Goal: Transaction & Acquisition: Purchase product/service

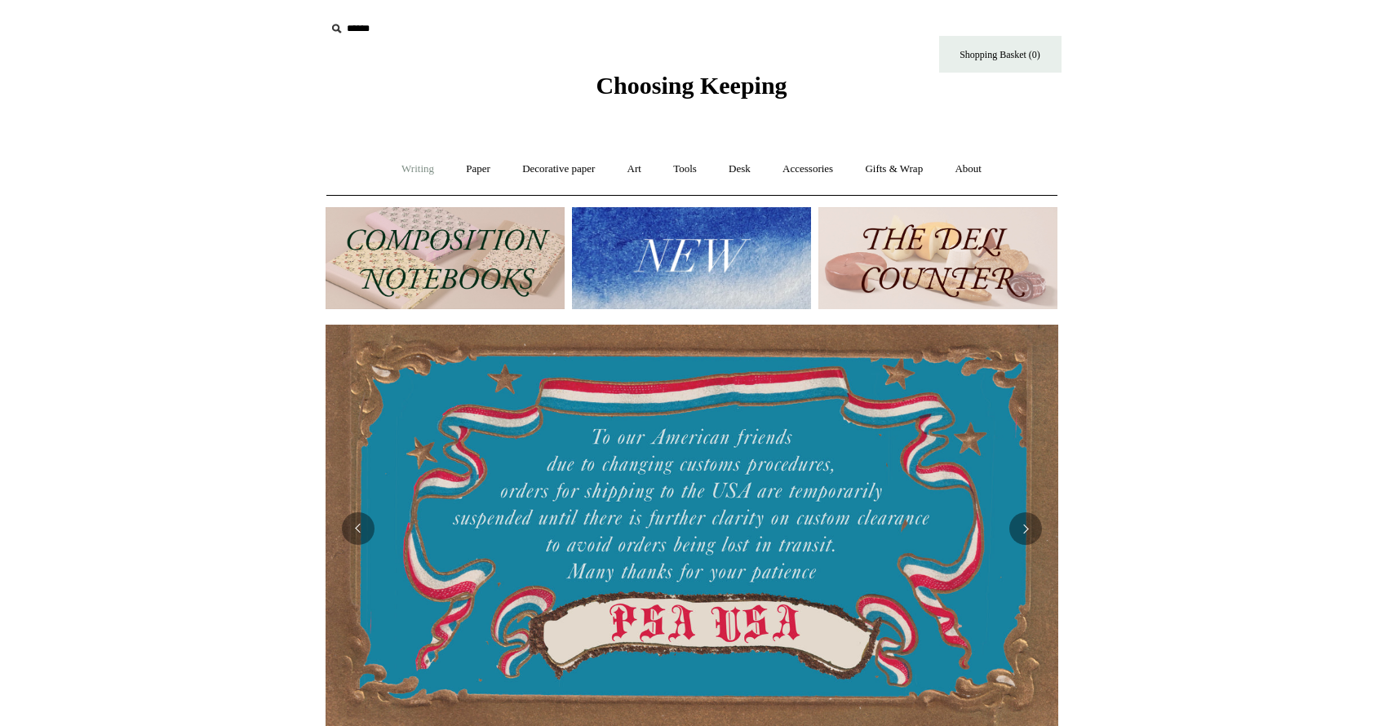
click at [407, 167] on link "Writing +" at bounding box center [418, 169] width 62 height 43
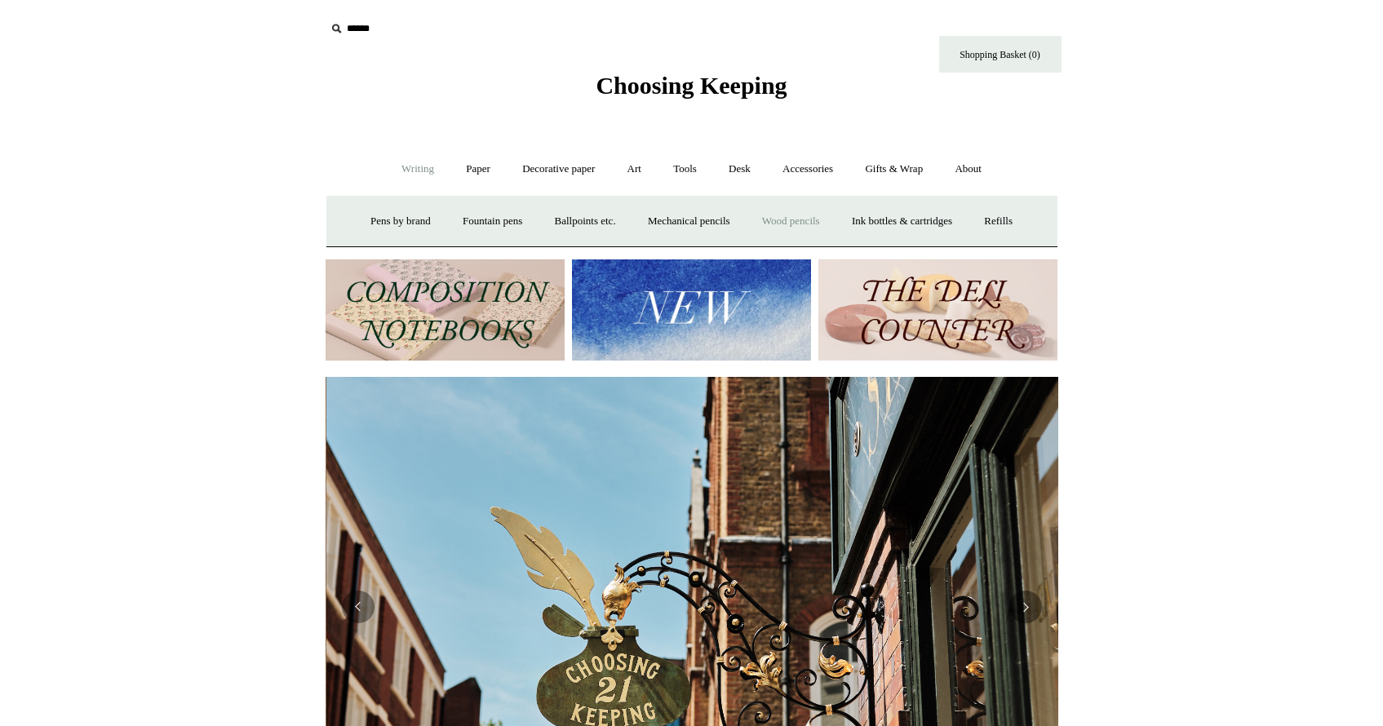
scroll to position [0, 733]
click at [468, 304] on img at bounding box center [445, 311] width 239 height 102
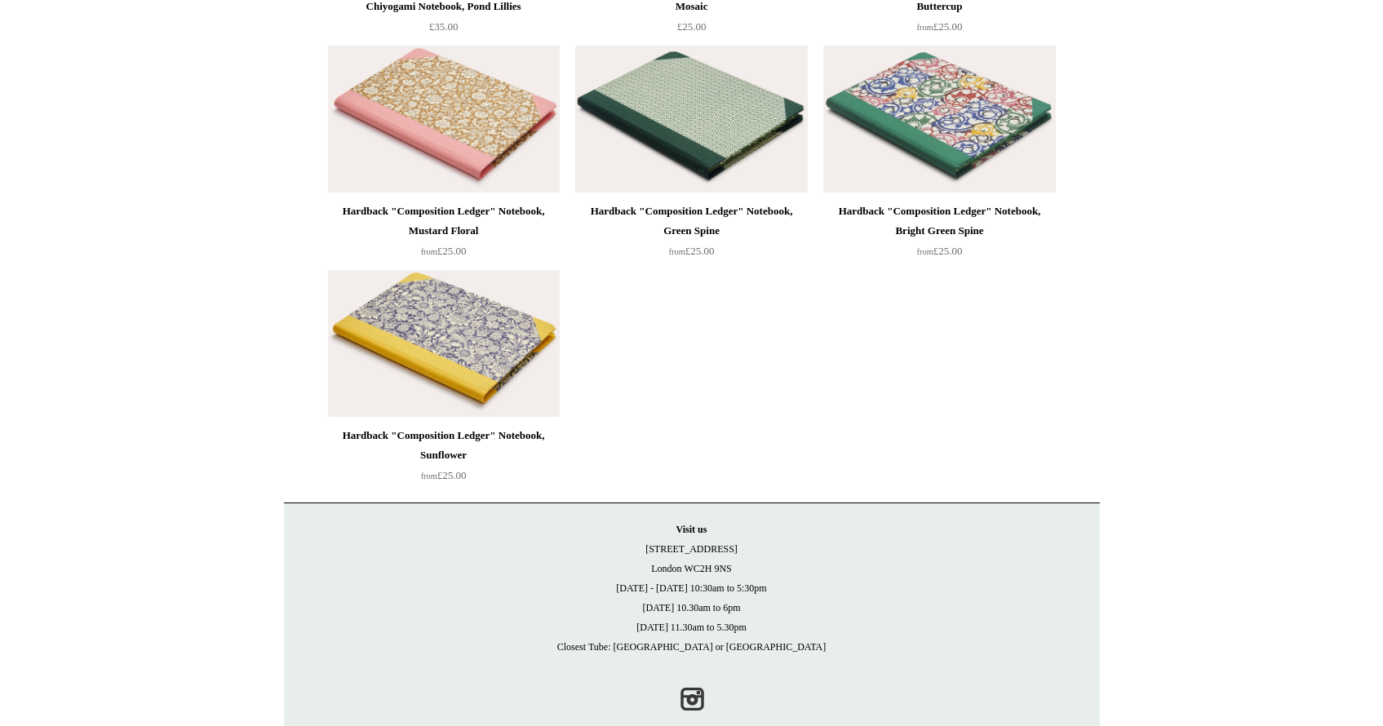
scroll to position [4620, 0]
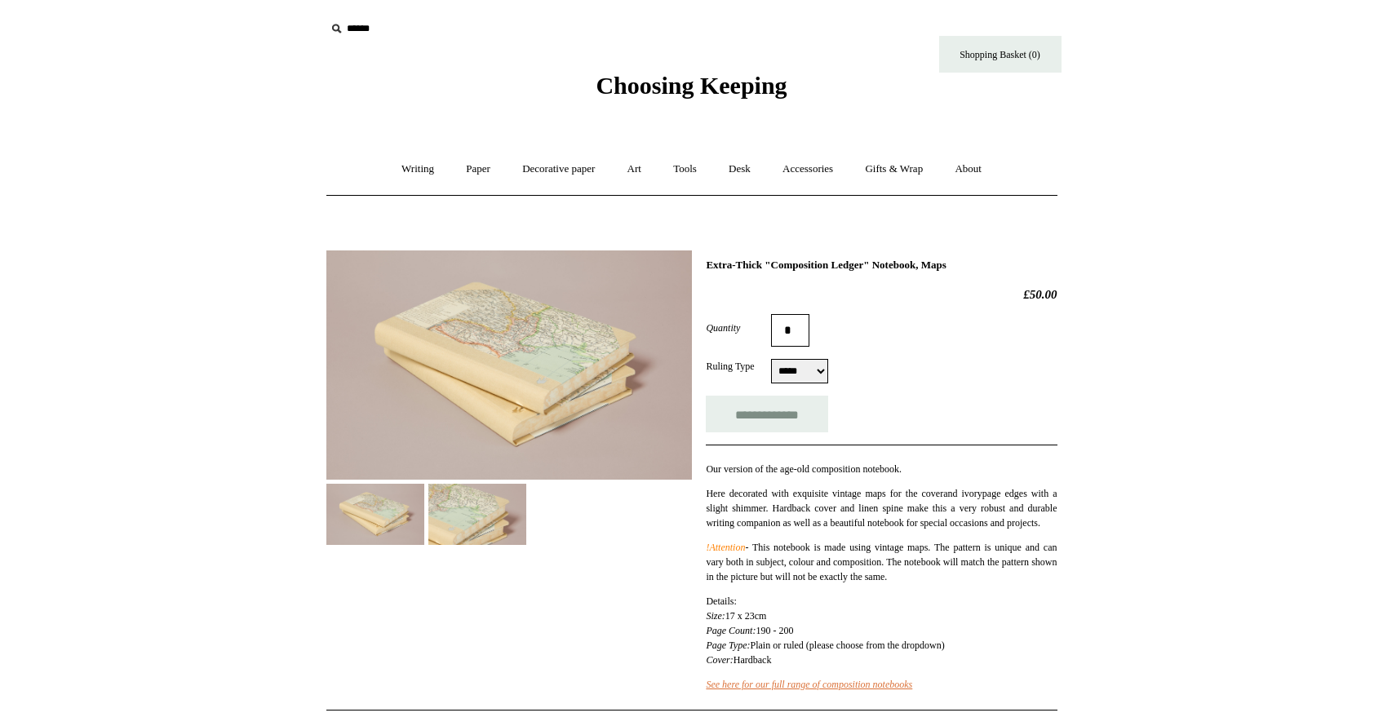
click at [458, 524] on img at bounding box center [477, 514] width 98 height 61
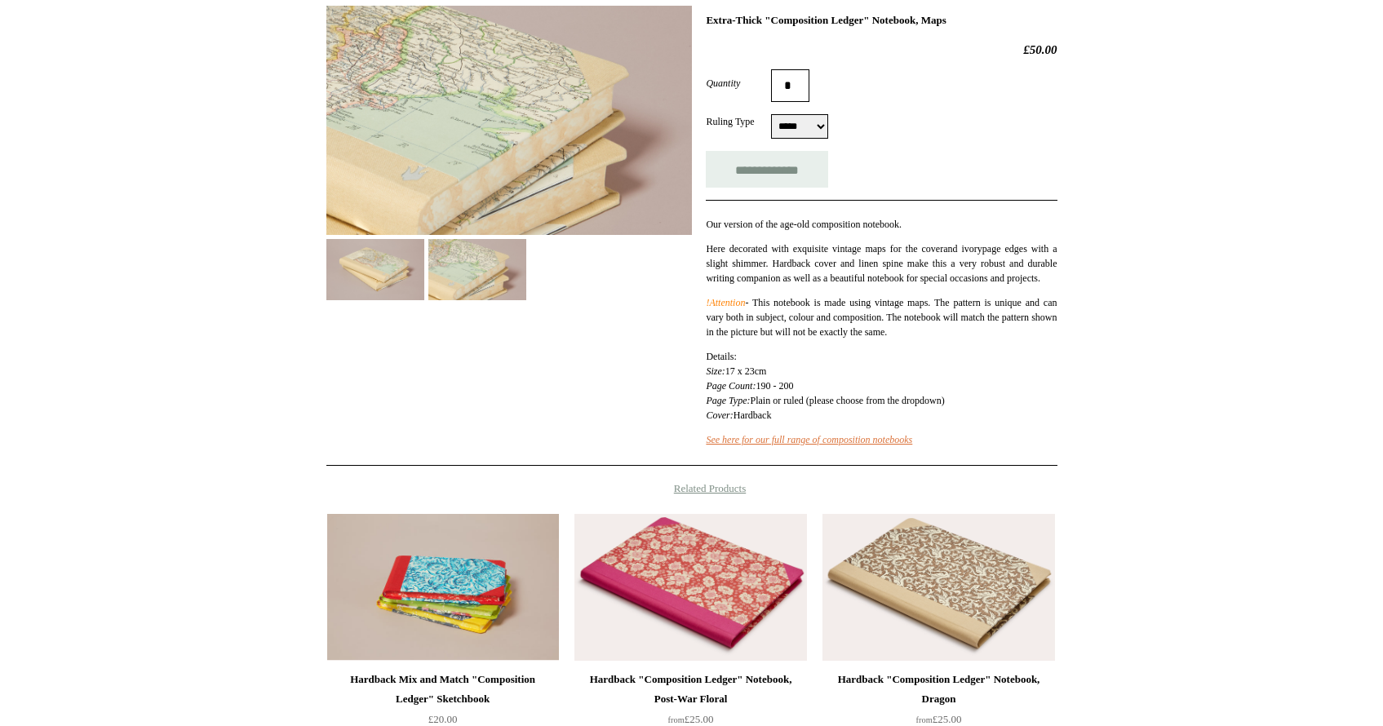
scroll to position [267, 0]
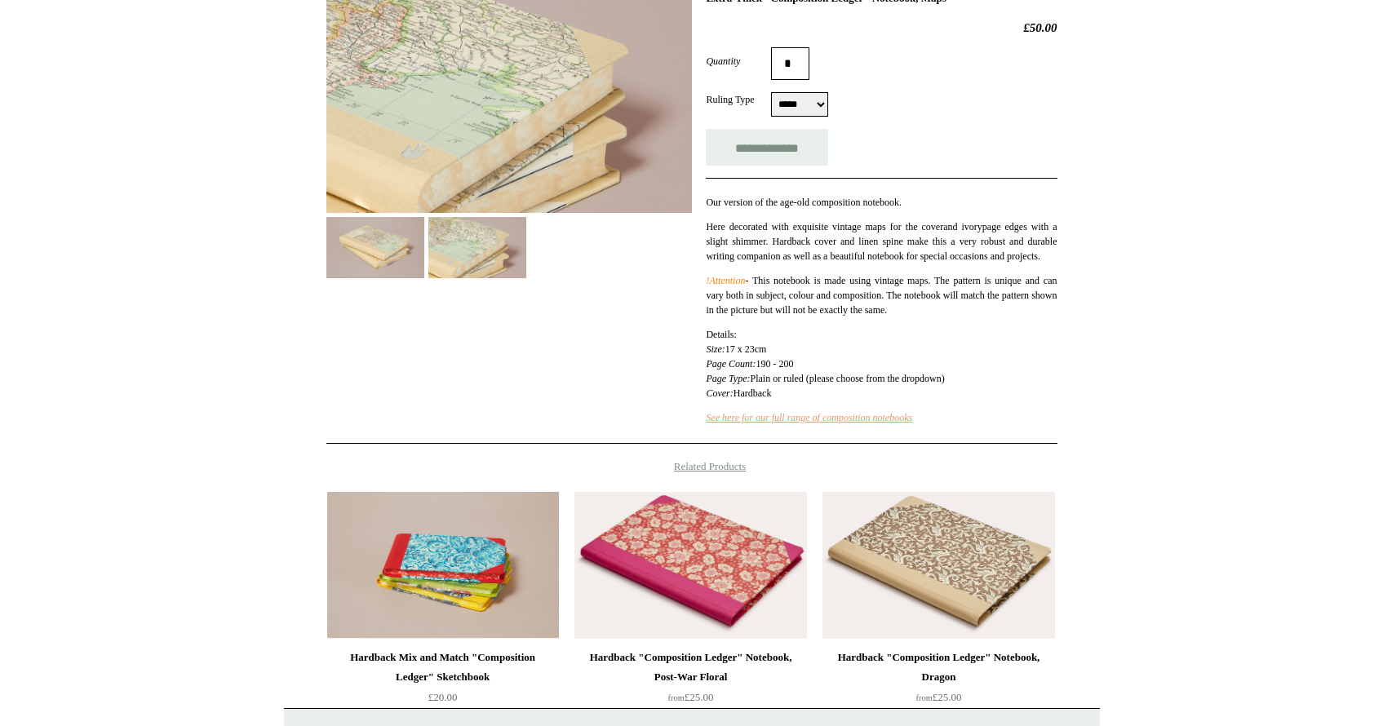
click at [777, 424] on link "See here for our full range of composition notebooks" at bounding box center [809, 417] width 206 height 11
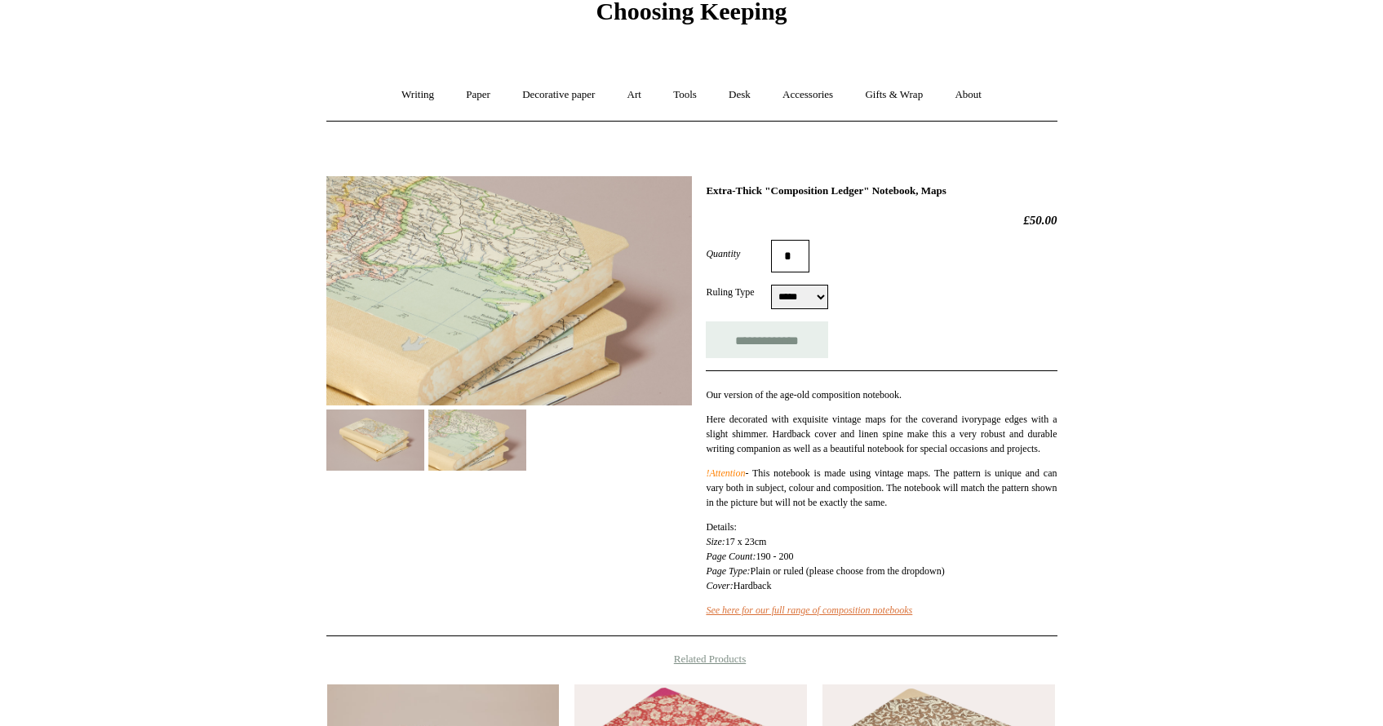
scroll to position [52, 0]
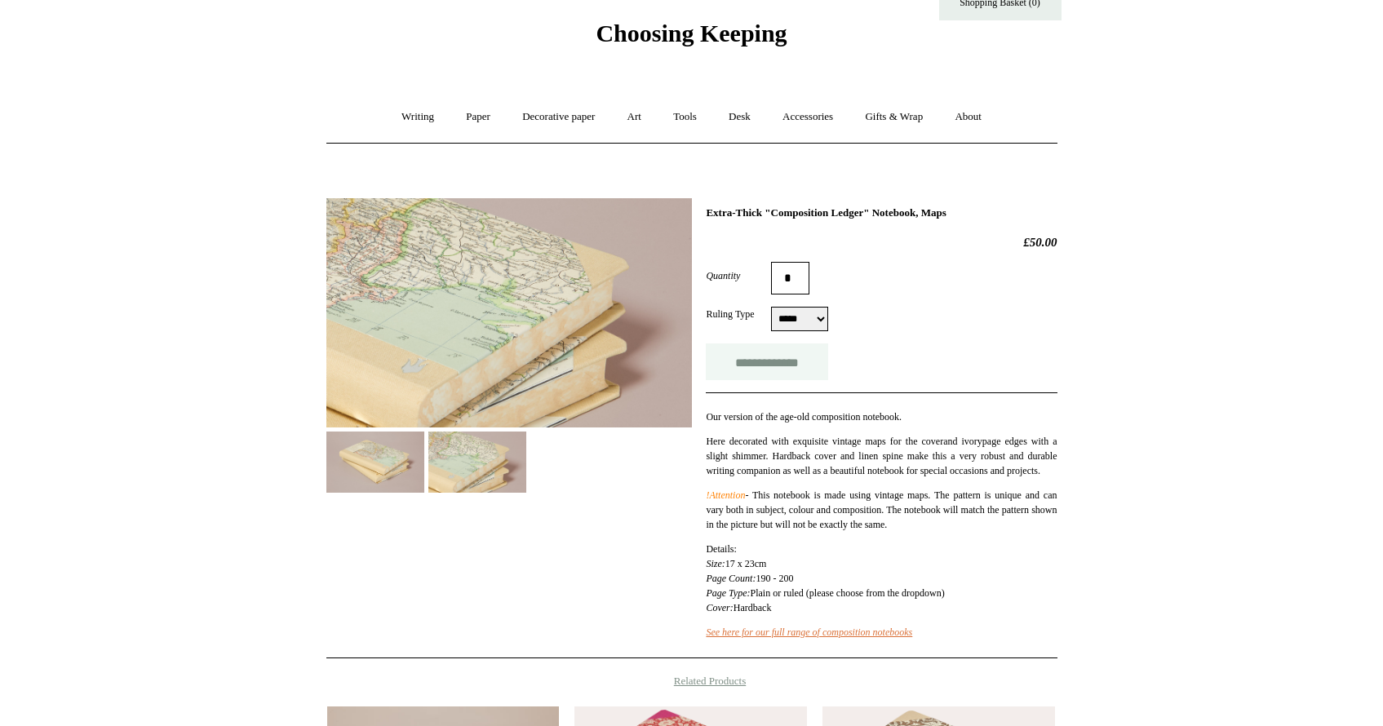
click at [754, 360] on input "**********" at bounding box center [767, 362] width 122 height 37
click at [790, 315] on select "***** *****" at bounding box center [799, 319] width 57 height 24
type input "**********"
click at [467, 122] on link "Paper +" at bounding box center [478, 116] width 54 height 43
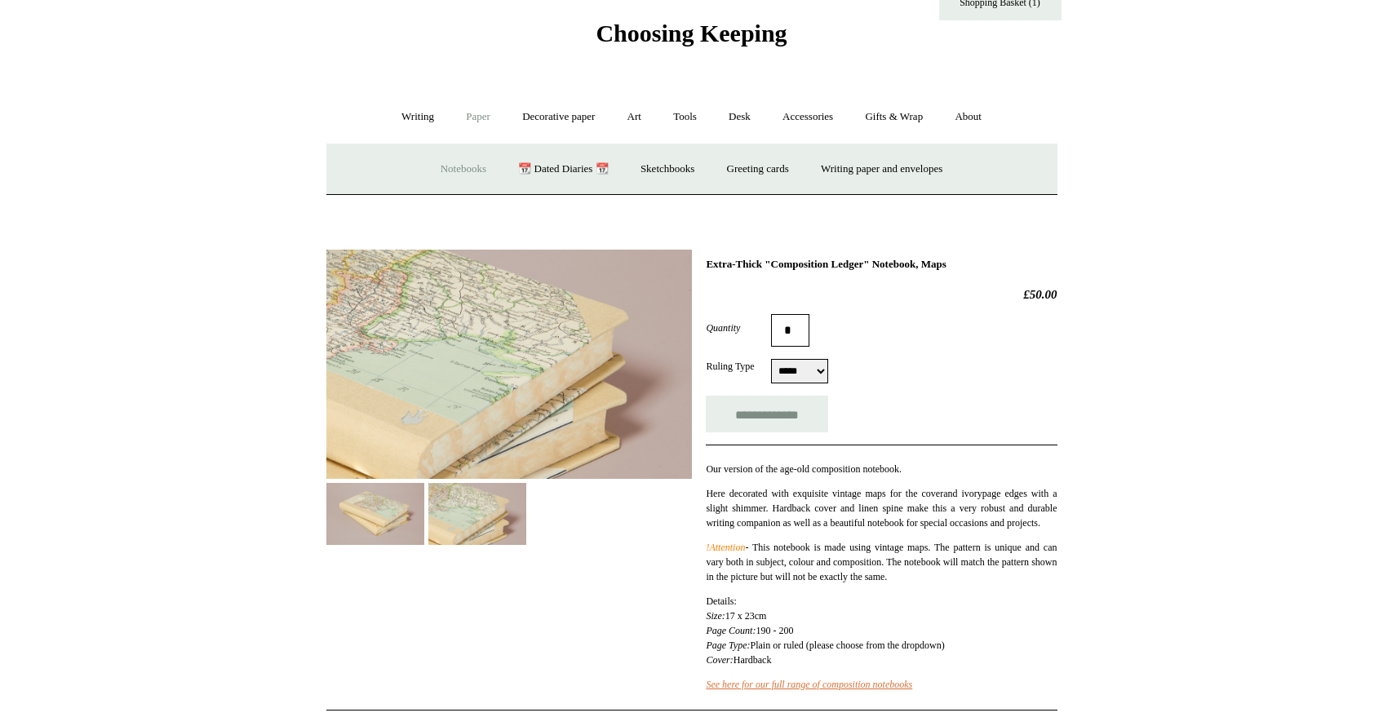
click at [455, 167] on link "Notebooks +" at bounding box center [463, 169] width 75 height 43
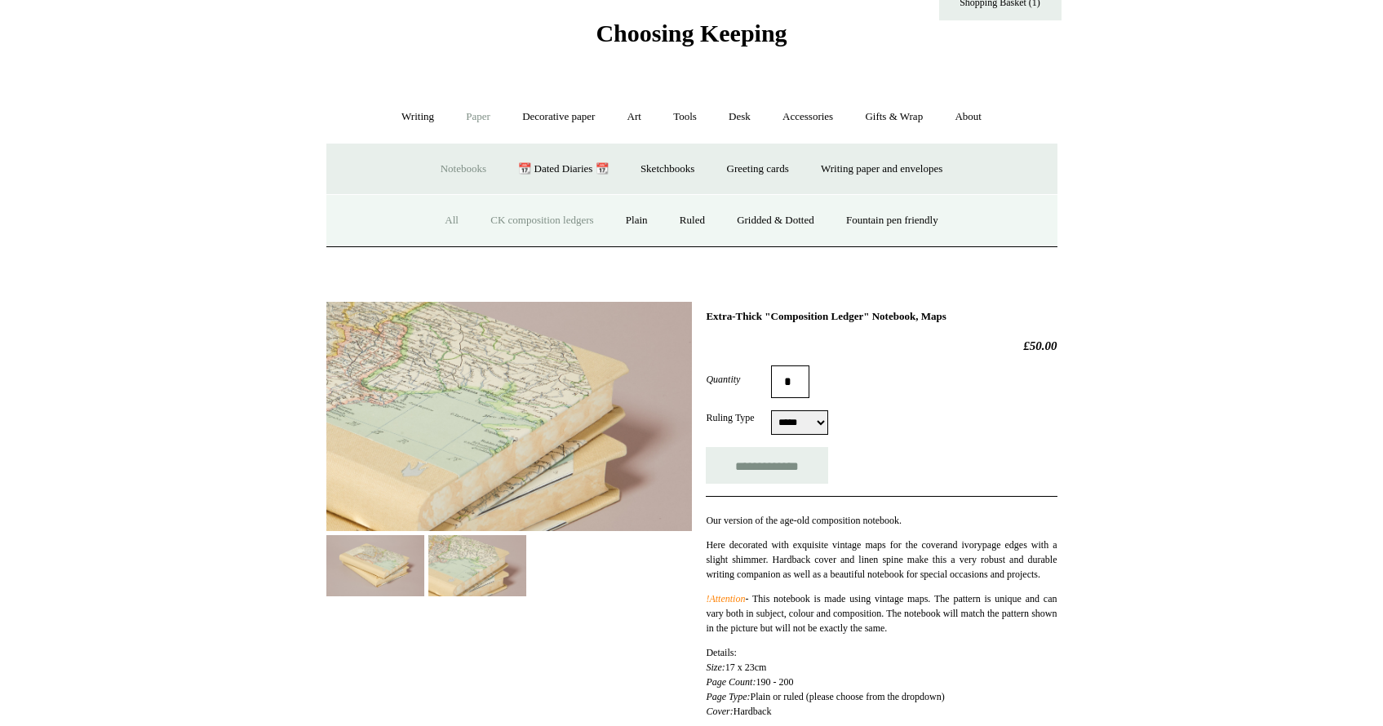
click at [431, 215] on link "All" at bounding box center [451, 220] width 43 height 43
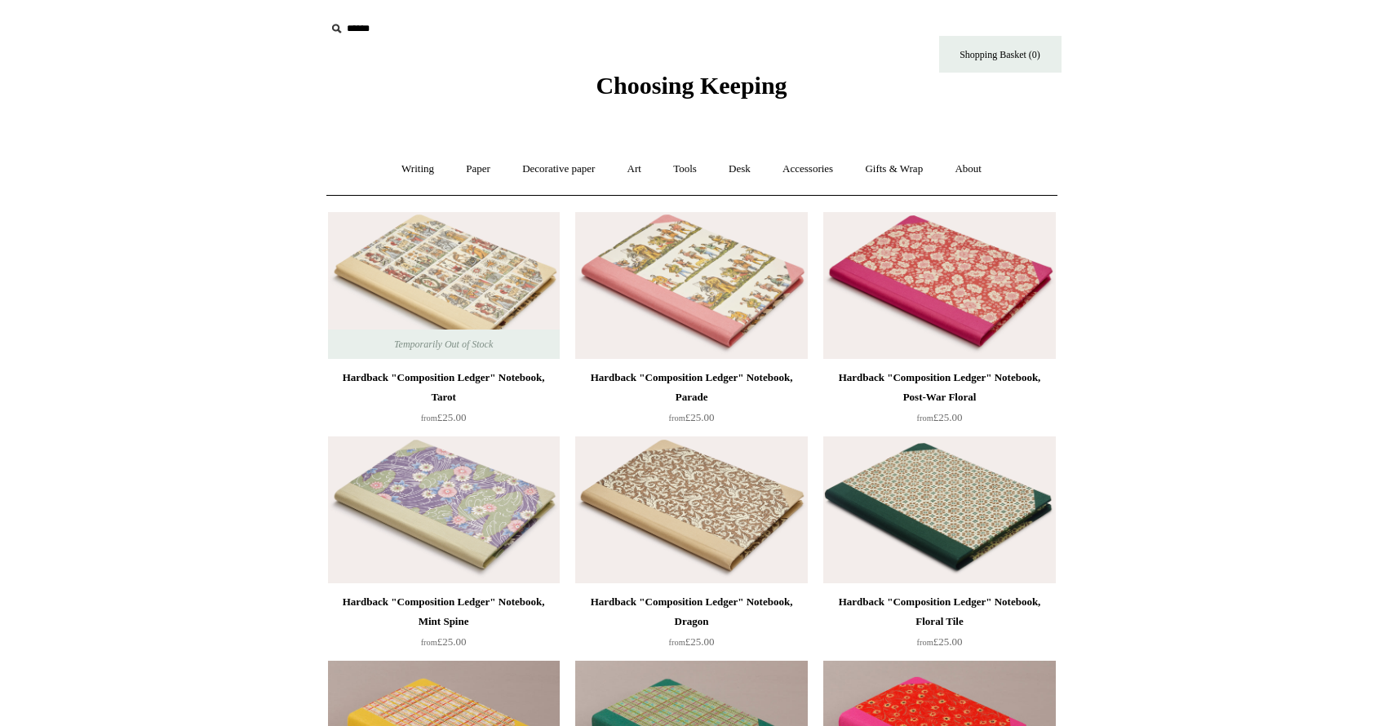
click at [677, 289] on img at bounding box center [691, 285] width 232 height 147
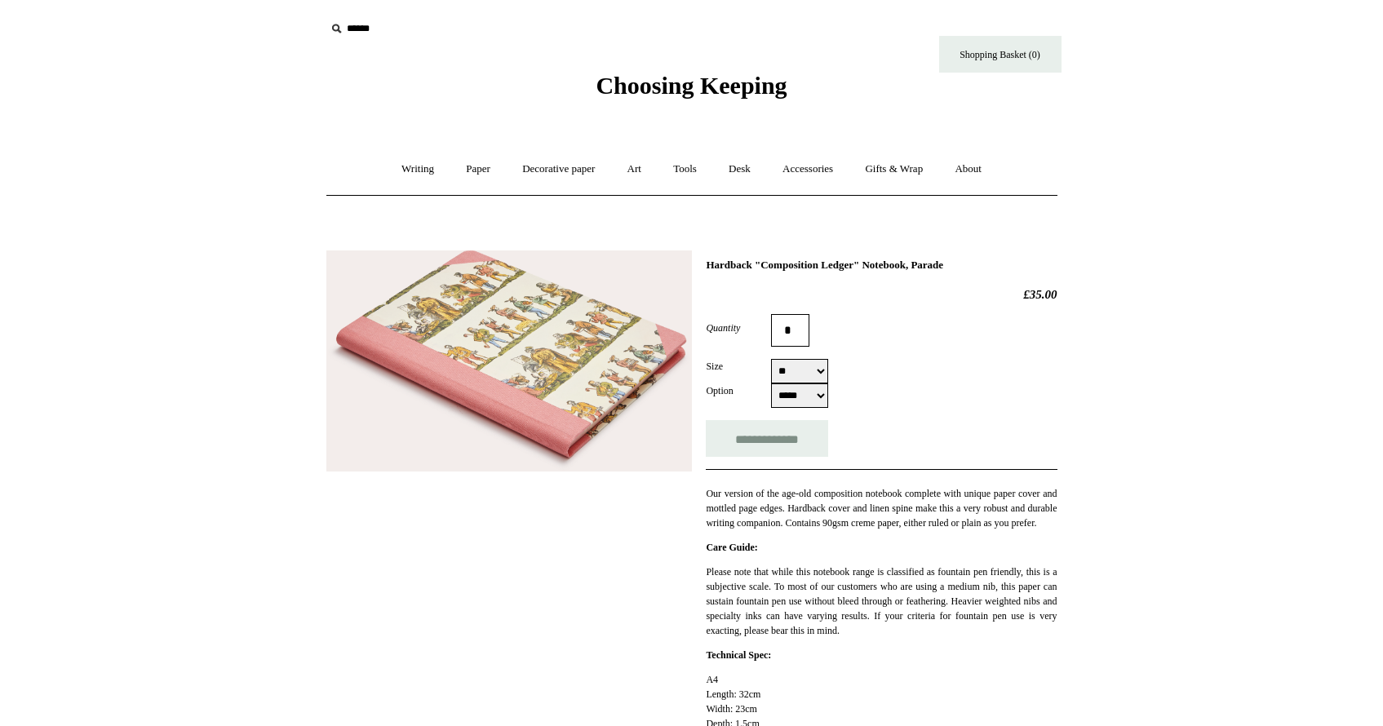
click at [611, 422] on img at bounding box center [509, 361] width 366 height 221
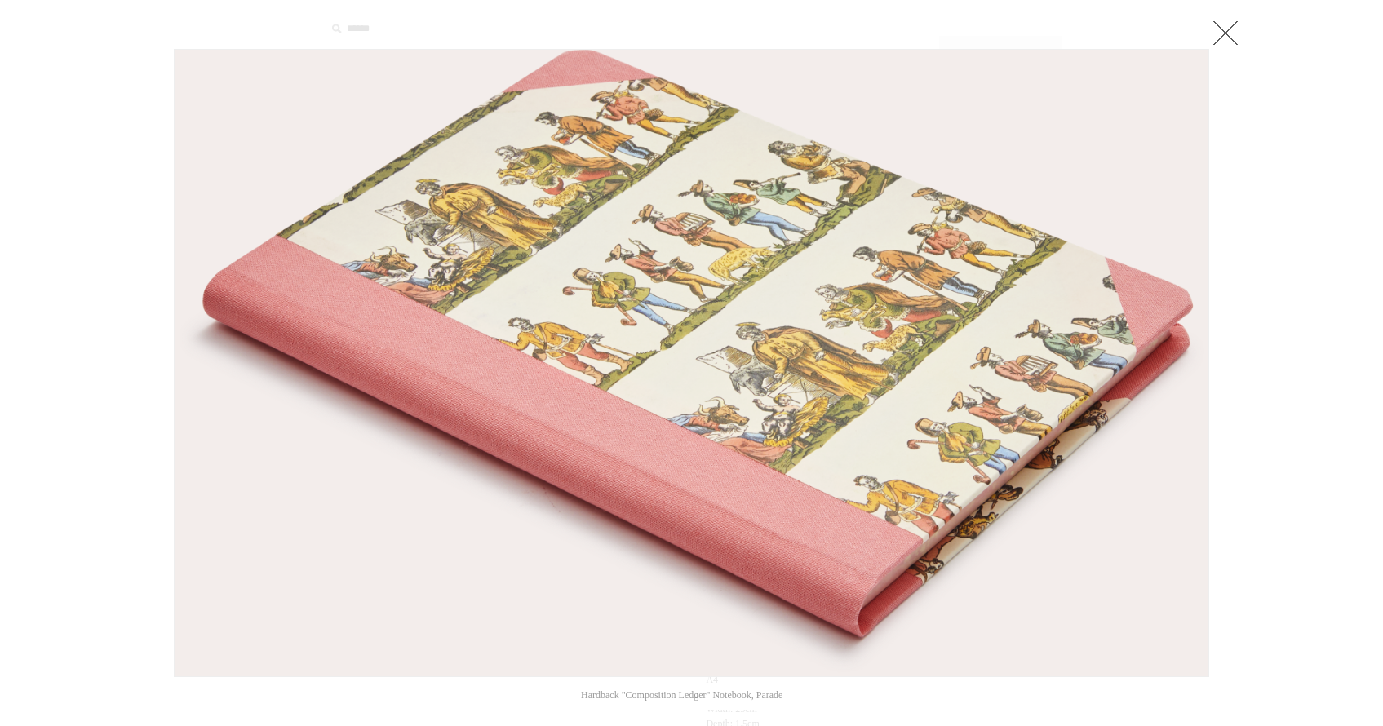
click at [611, 422] on img at bounding box center [692, 363] width 1034 height 627
click at [1222, 46] on link at bounding box center [1225, 32] width 33 height 33
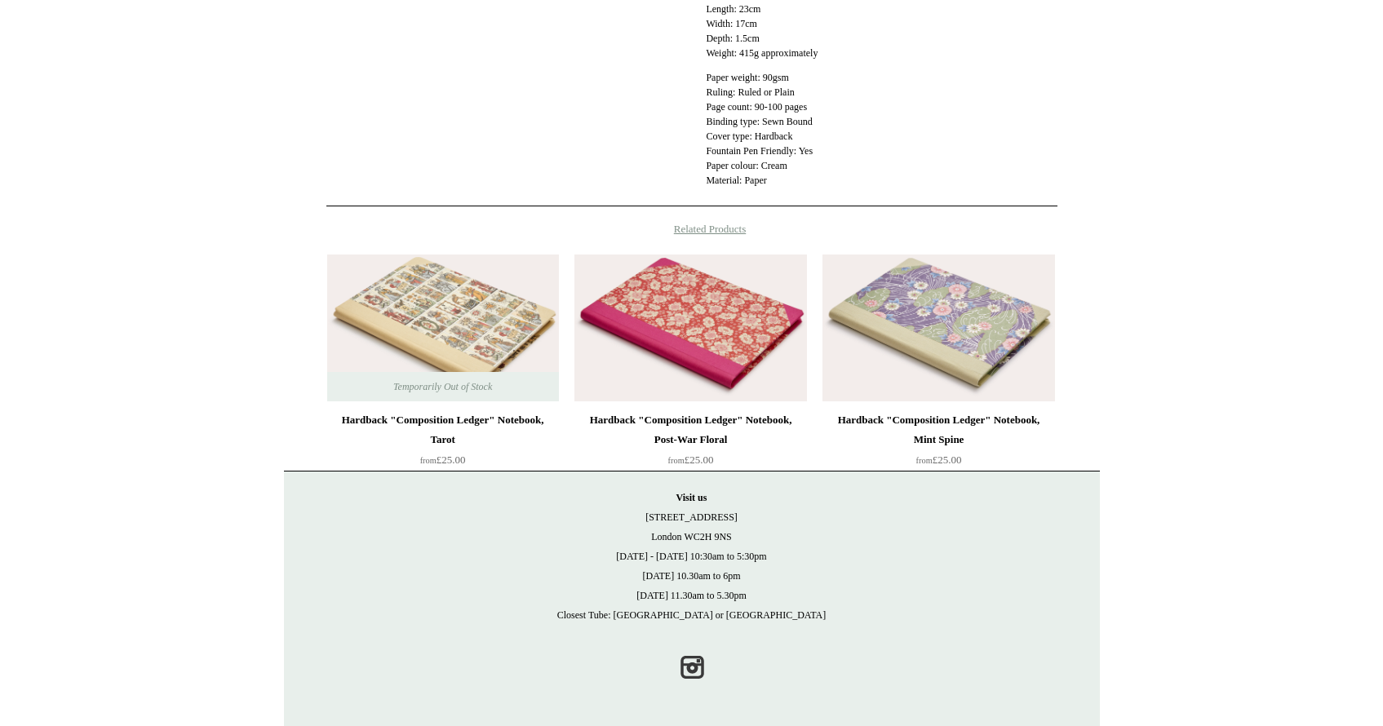
scroll to position [783, 0]
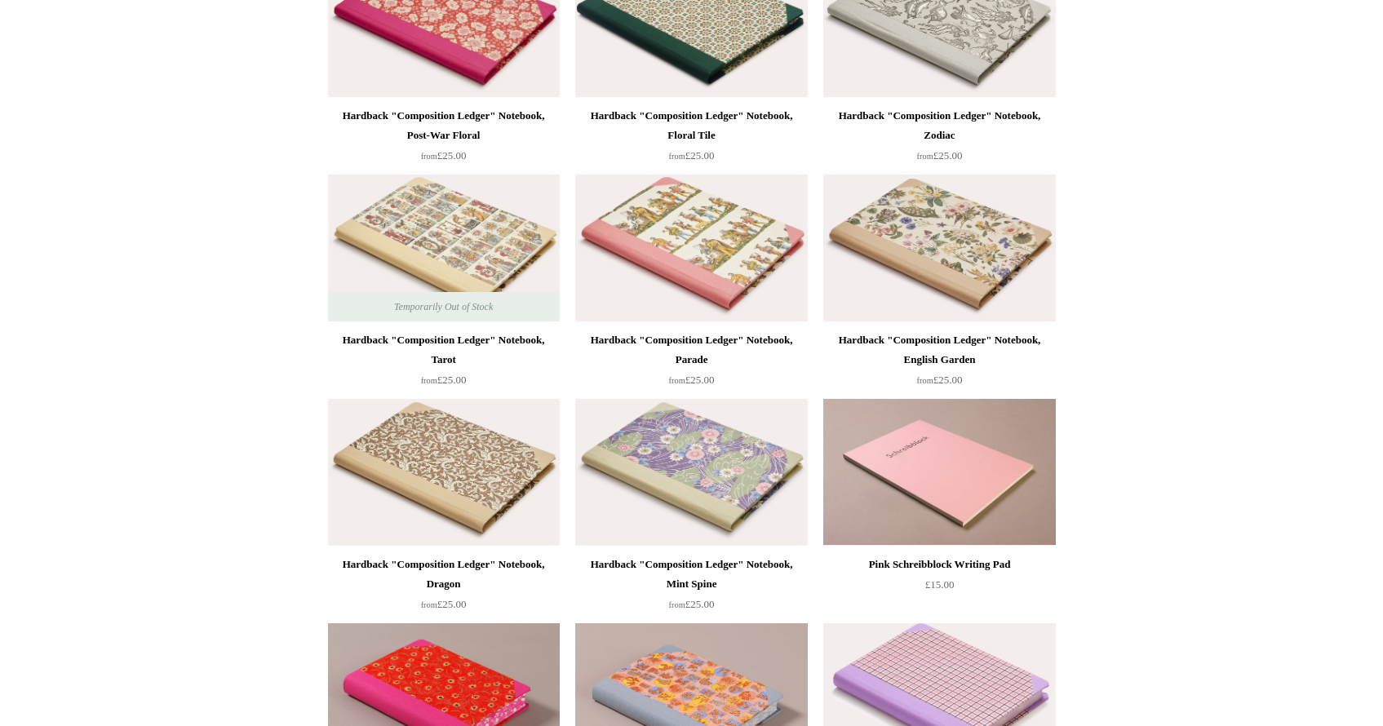
scroll to position [390, 0]
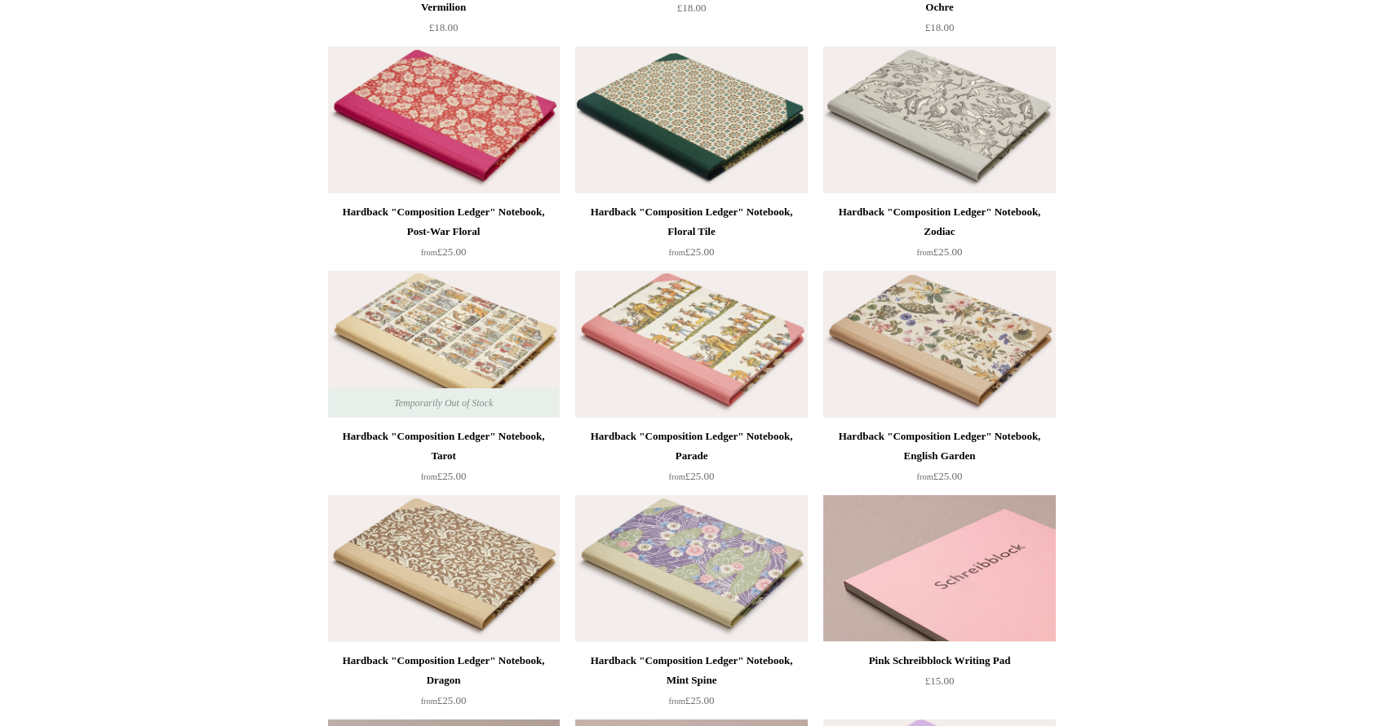
click at [873, 549] on img at bounding box center [939, 568] width 232 height 147
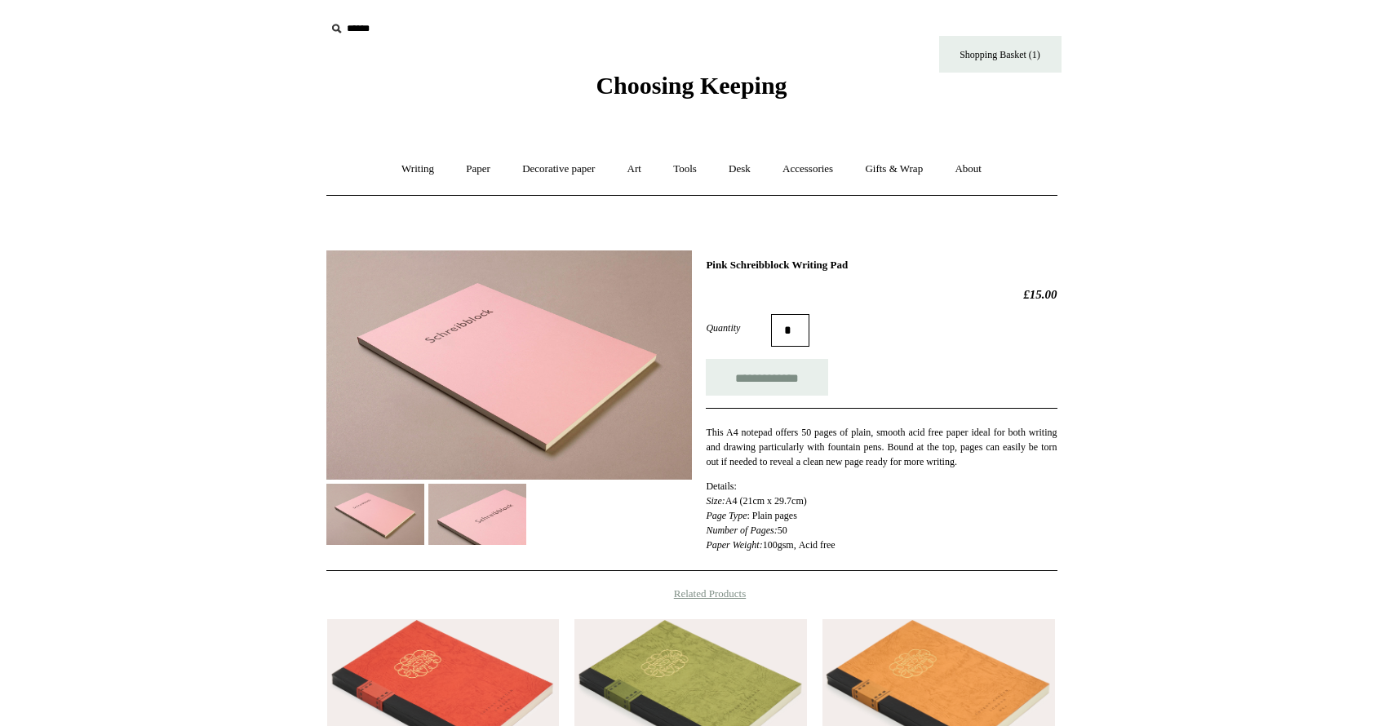
click at [468, 517] on img at bounding box center [477, 514] width 98 height 61
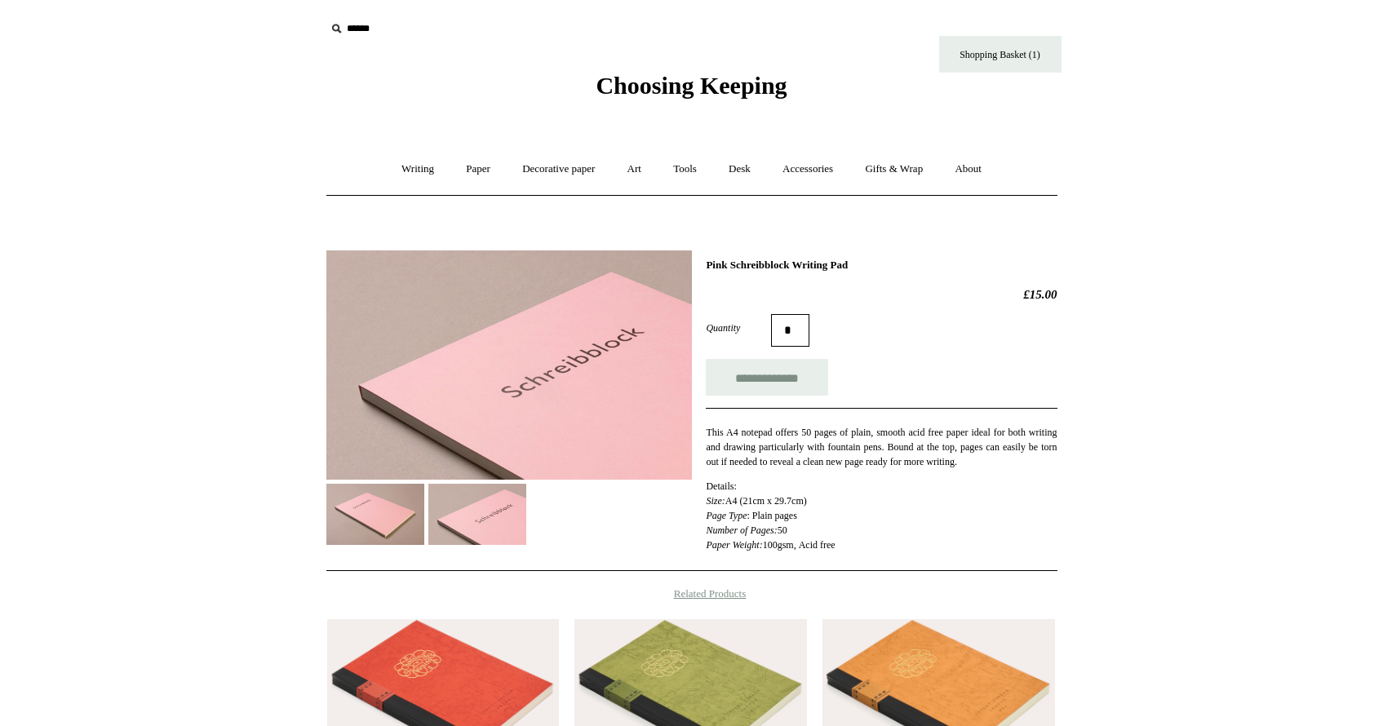
click at [377, 537] on img at bounding box center [375, 514] width 98 height 61
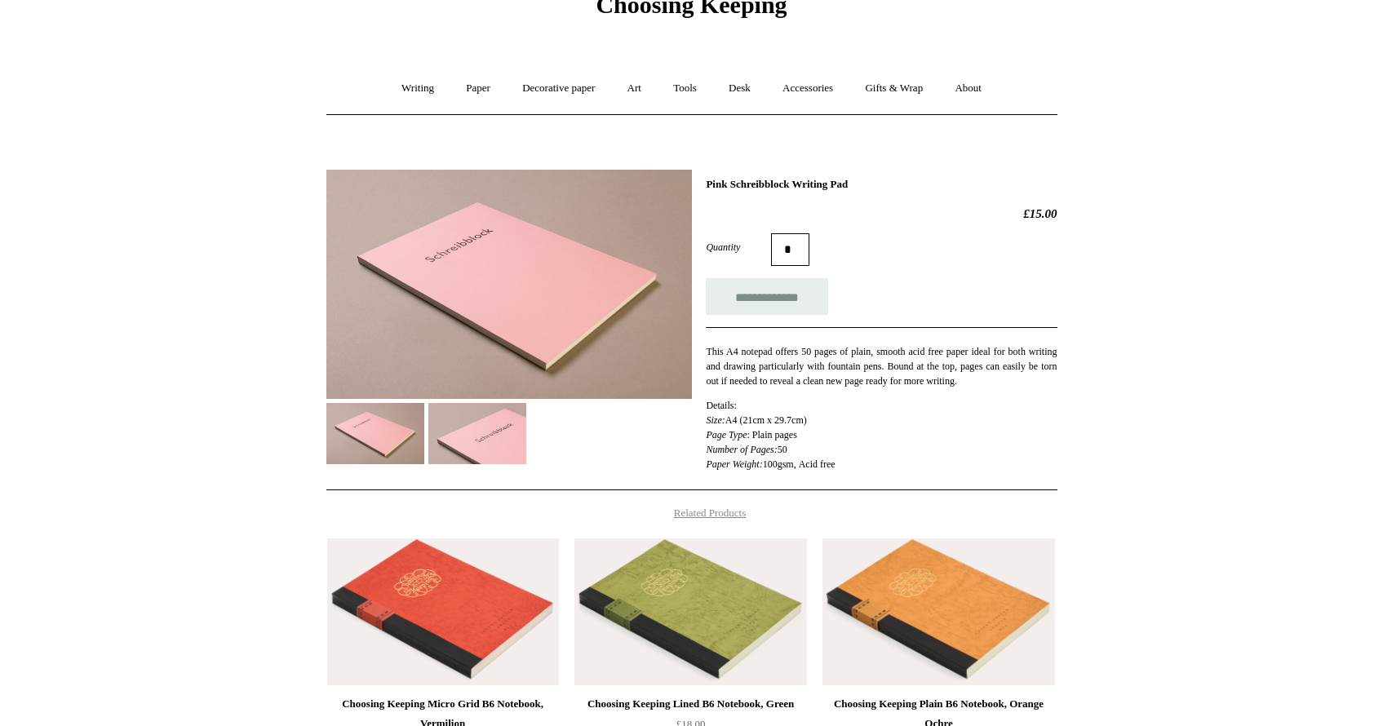
scroll to position [120, 0]
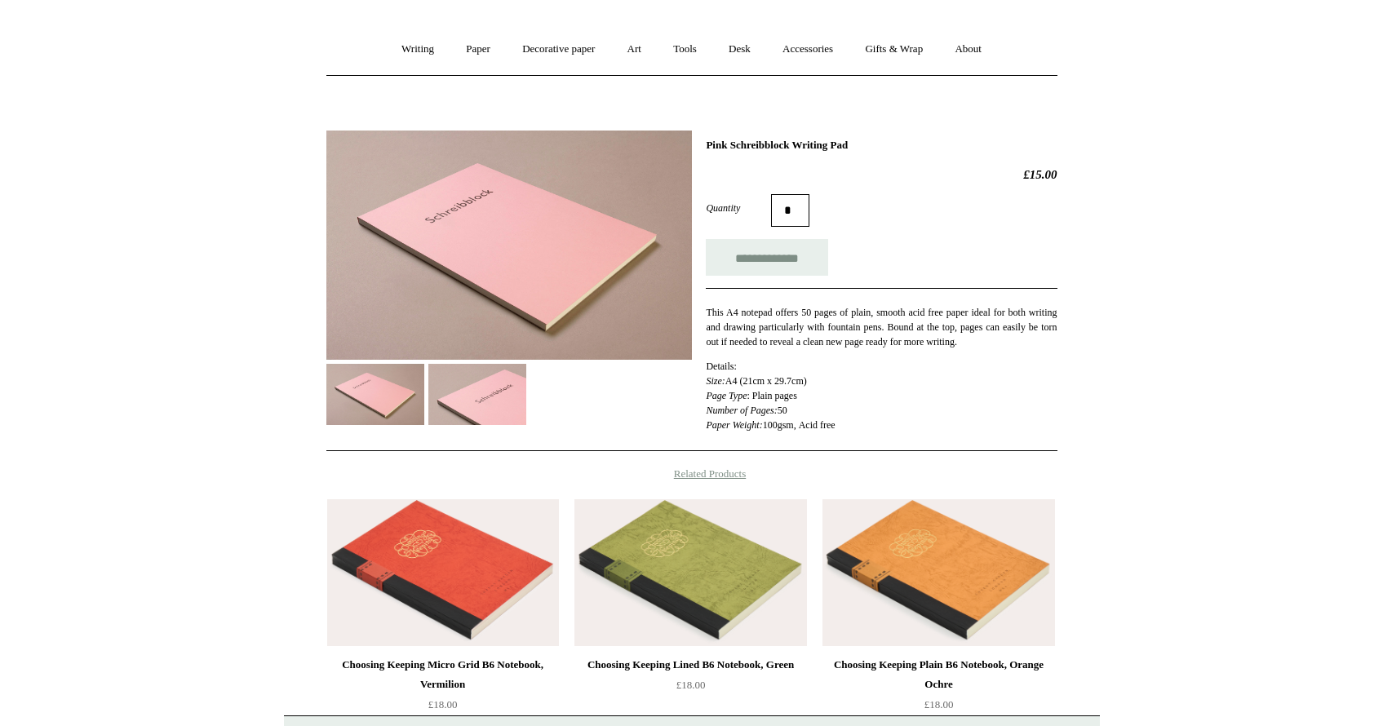
click at [462, 563] on img at bounding box center [443, 572] width 232 height 147
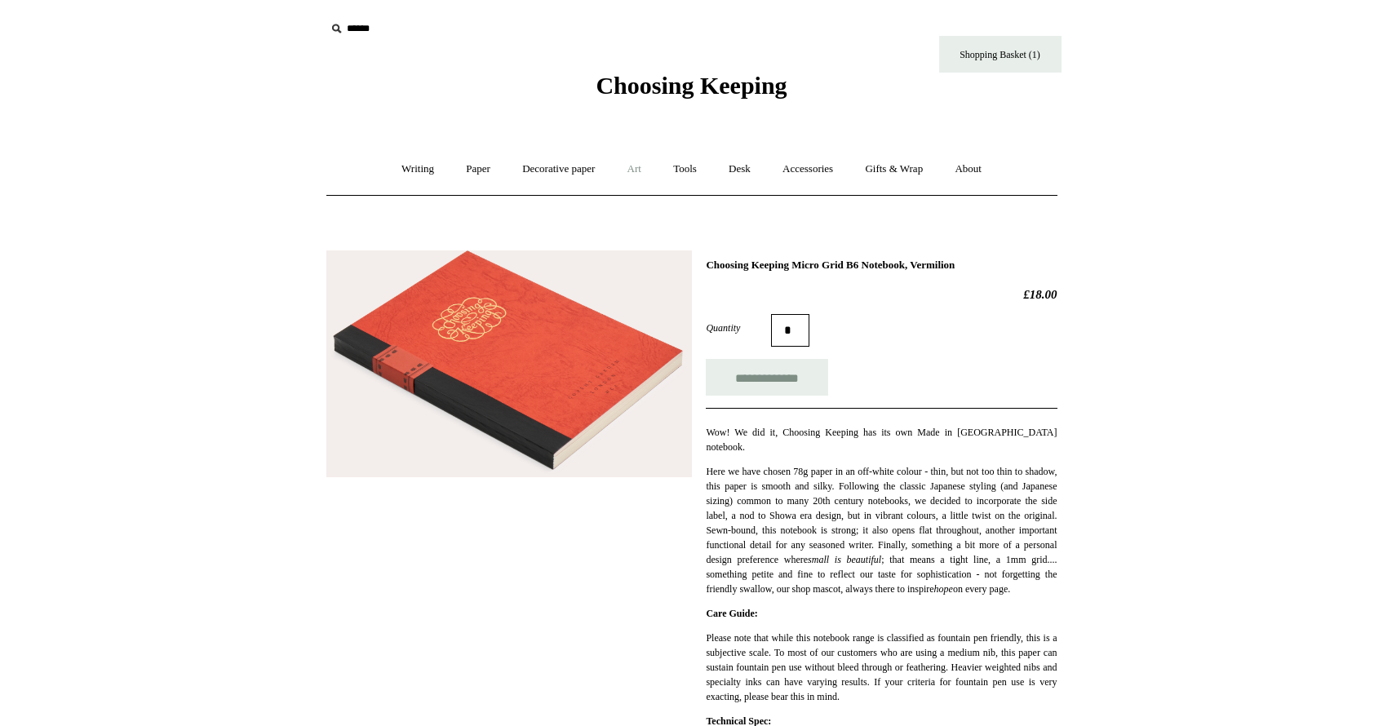
click at [640, 169] on link "Art +" at bounding box center [634, 169] width 43 height 43
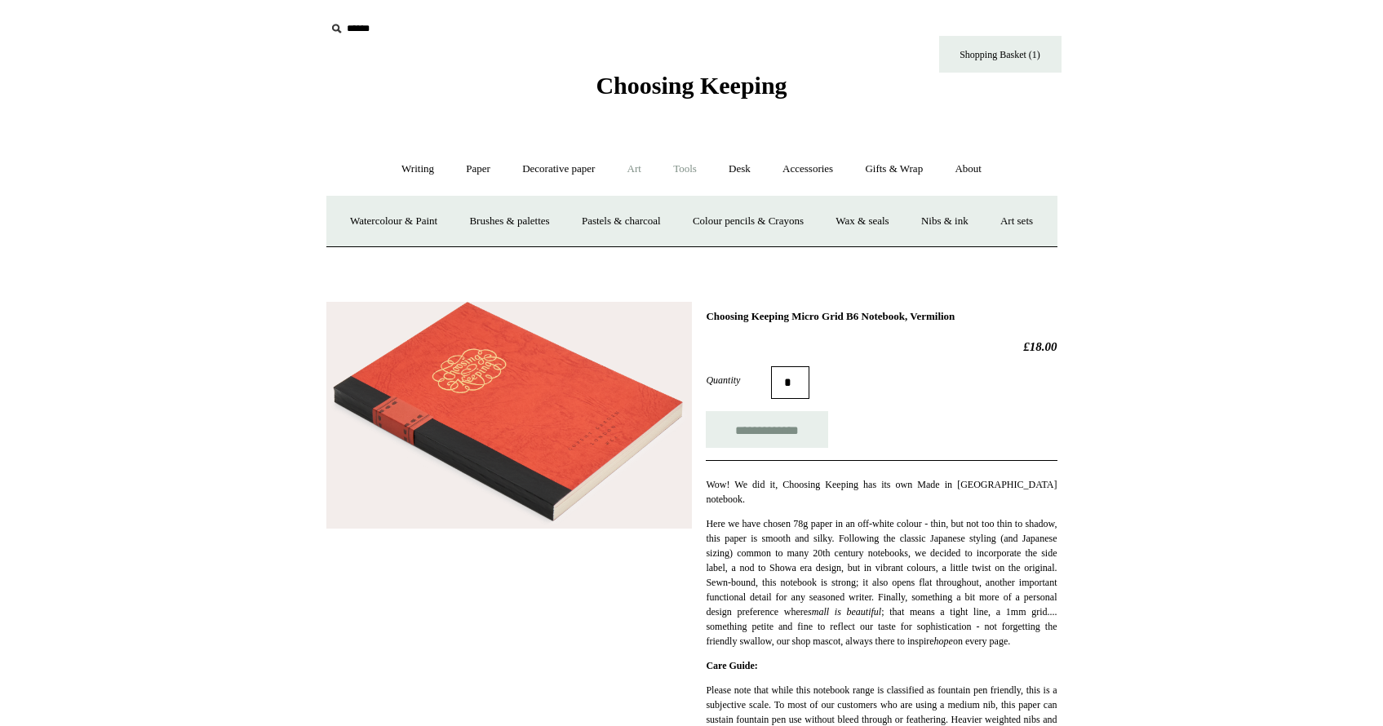
click at [686, 170] on link "Tools +" at bounding box center [685, 169] width 53 height 43
click at [415, 170] on link "Writing +" at bounding box center [418, 169] width 62 height 43
click at [399, 223] on link "Pens by brand +" at bounding box center [401, 221] width 90 height 43
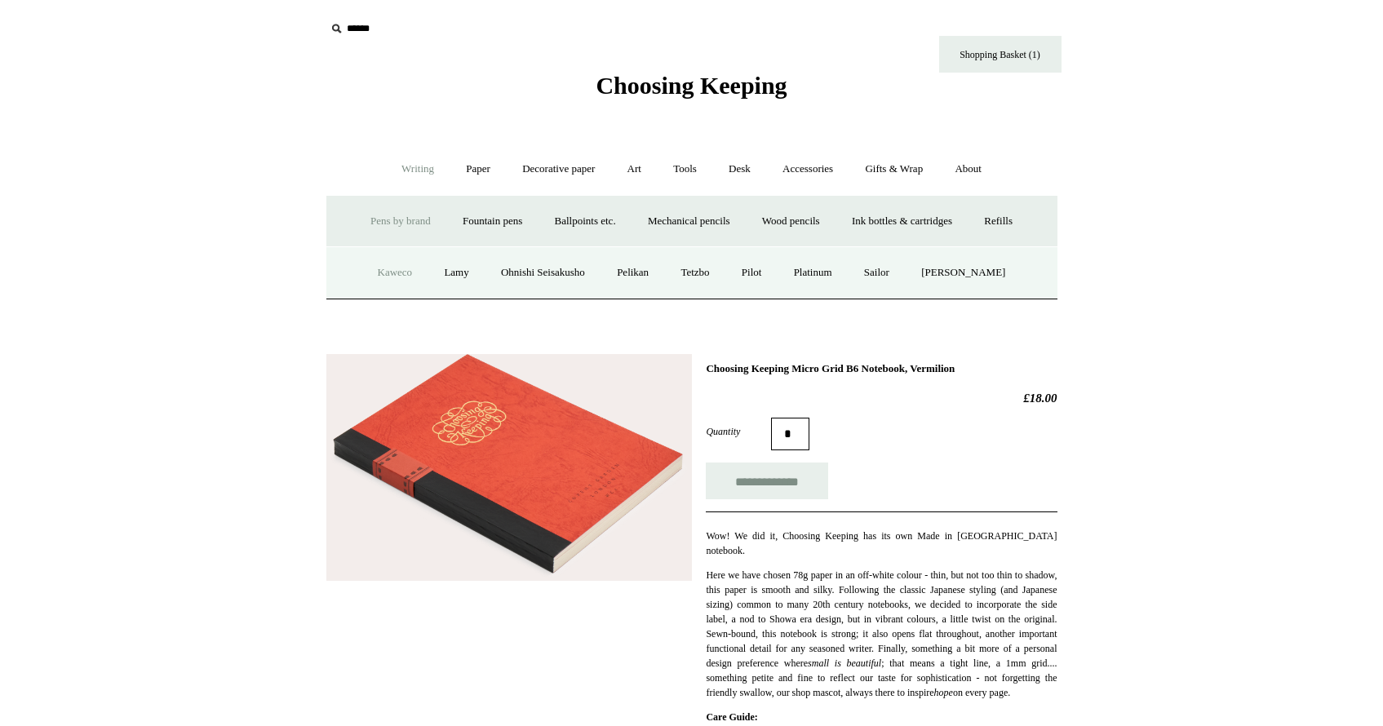
click at [402, 273] on link "Kaweco" at bounding box center [395, 272] width 64 height 43
